Goal: Communication & Community: Answer question/provide support

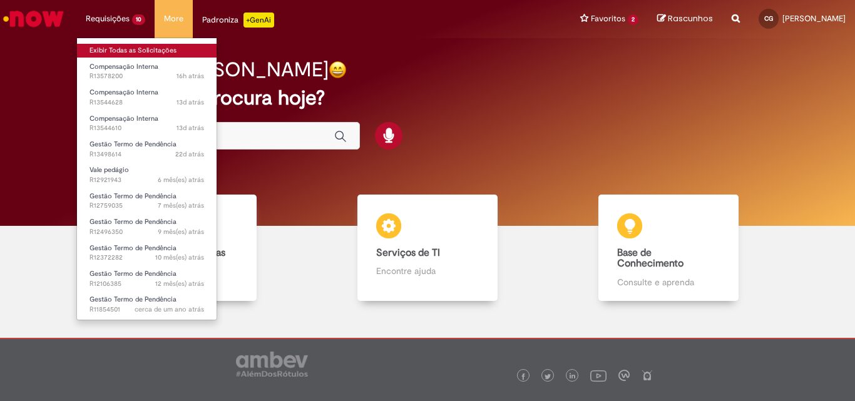
click at [122, 53] on link "Exibir Todas as Solicitações" at bounding box center [147, 51] width 140 height 14
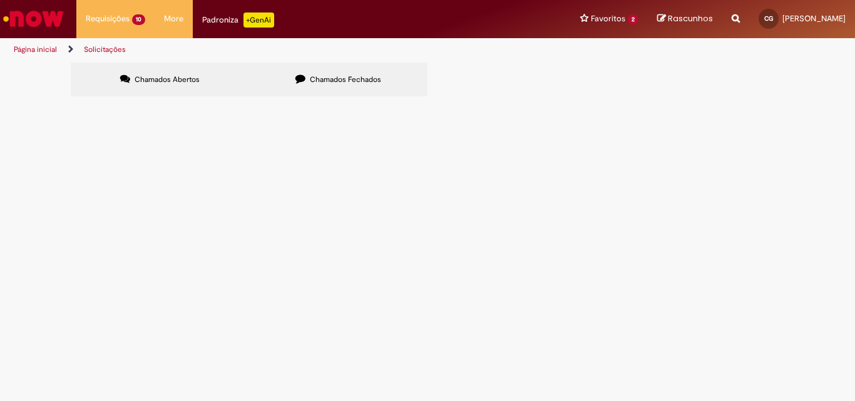
click at [0, 0] on td at bounding box center [0, 0] width 0 height 0
click at [0, 0] on td "R13578200" at bounding box center [0, 0] width 0 height 0
click at [0, 0] on span "Compensação Interna" at bounding box center [0, 0] width 0 height 0
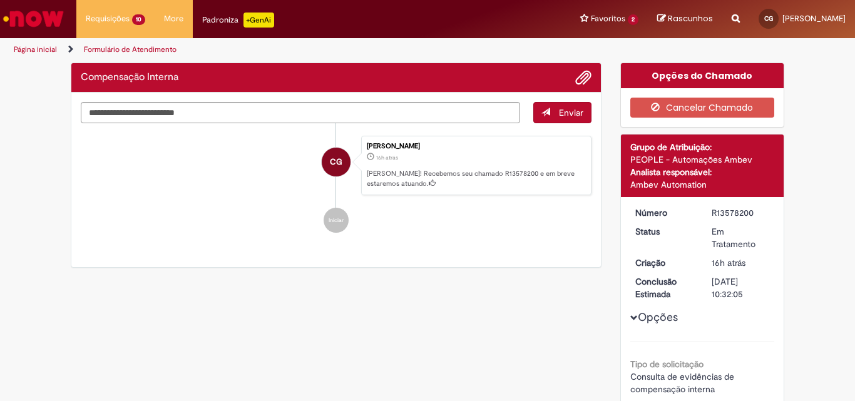
click at [476, 173] on p "[PERSON_NAME]! Recebemos seu chamado R13578200 e em breve estaremos atuando." at bounding box center [476, 178] width 218 height 19
click at [476, 123] on div "Enviar CG [PERSON_NAME] 16h atrás 16 horas atrás [PERSON_NAME]! Recebemos seu c…" at bounding box center [336, 112] width 511 height 21
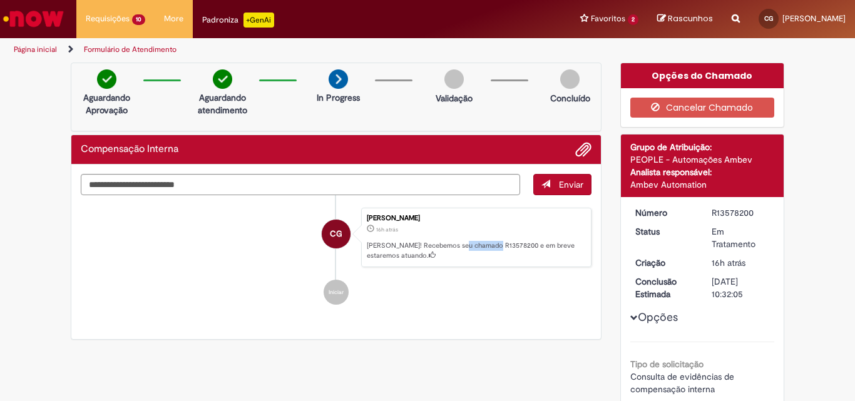
copy p "R13578200"
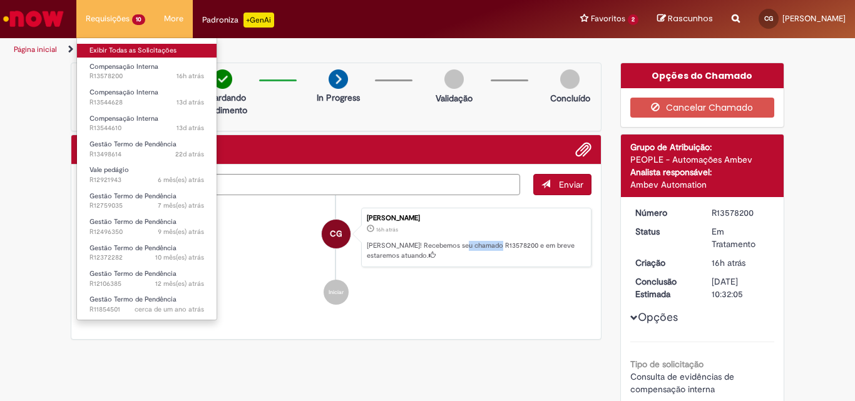
click at [116, 49] on link "Exibir Todas as Solicitações" at bounding box center [147, 51] width 140 height 14
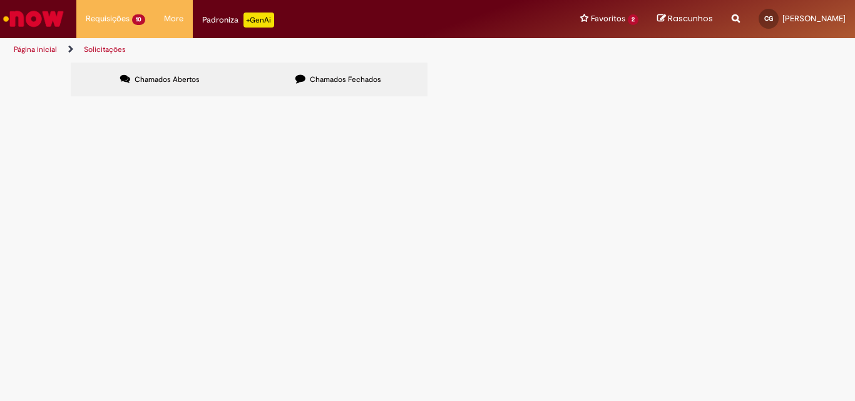
click at [0, 0] on span "Pendente Usuário" at bounding box center [0, 0] width 0 height 0
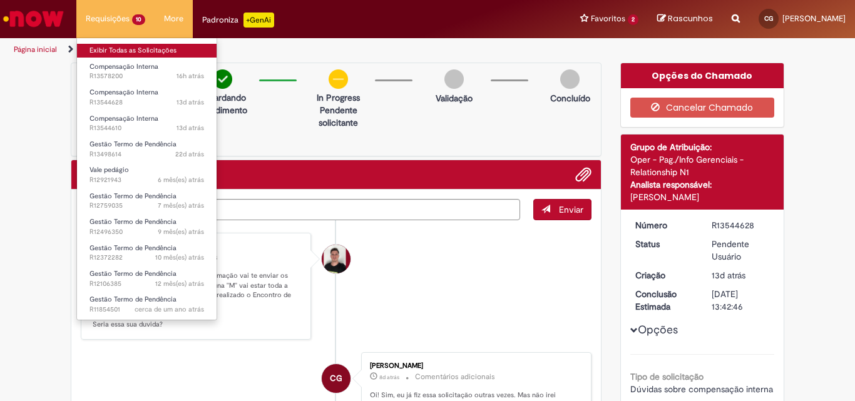
click at [133, 50] on link "Exibir Todas as Solicitações" at bounding box center [147, 51] width 140 height 14
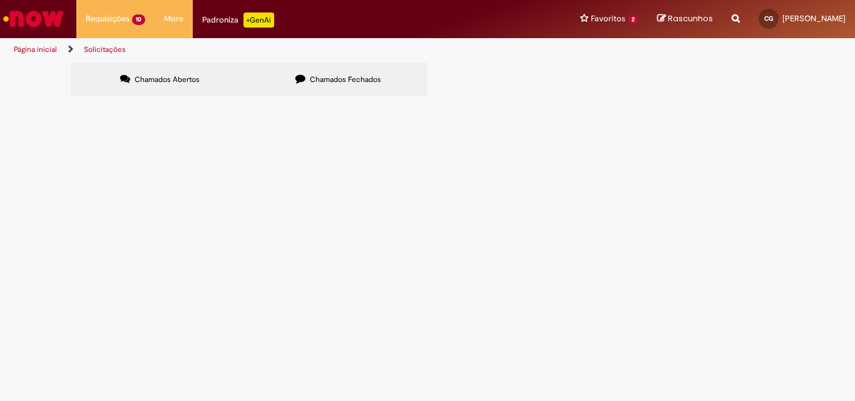
click at [0, 0] on span "Pendente Usuário" at bounding box center [0, 0] width 0 height 0
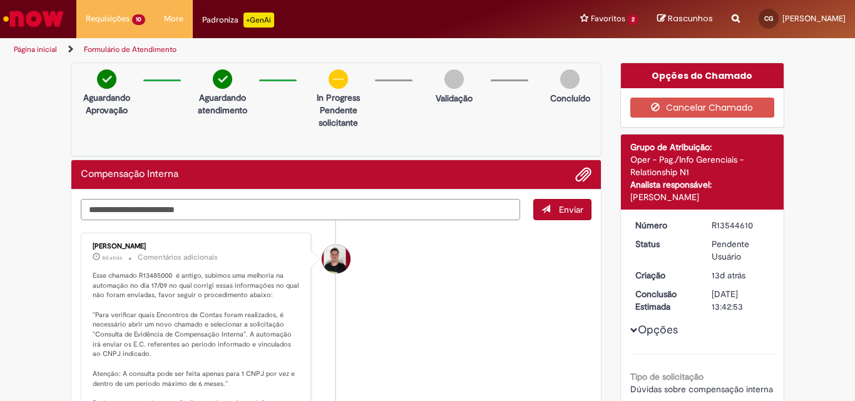
click at [289, 209] on textarea "Digite sua mensagem aqui..." at bounding box center [301, 209] width 440 height 21
paste textarea "**********"
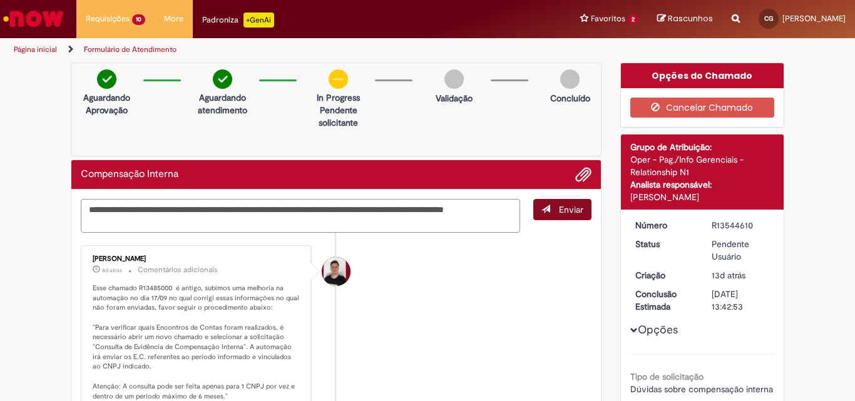
type textarea "**********"
click at [567, 212] on span "Enviar" at bounding box center [571, 209] width 24 height 11
